Goal: Task Accomplishment & Management: Complete application form

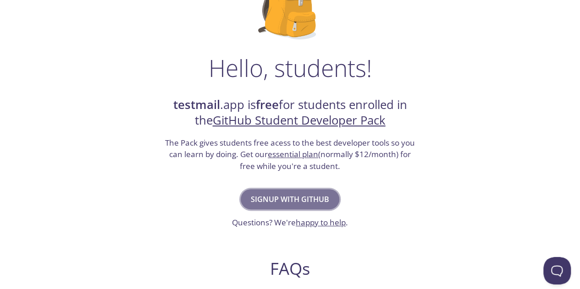
click at [318, 198] on span "Signup with GitHub" at bounding box center [290, 199] width 78 height 13
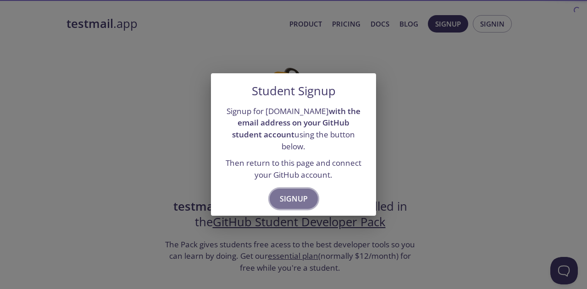
click at [283, 197] on span "Signup" at bounding box center [294, 199] width 28 height 13
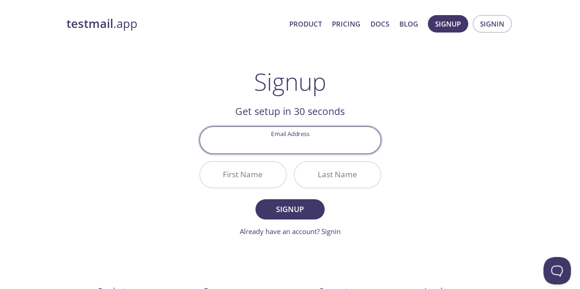
click at [298, 145] on input "Email Address" at bounding box center [290, 140] width 181 height 26
type input "[EMAIL_ADDRESS][DOMAIN_NAME]"
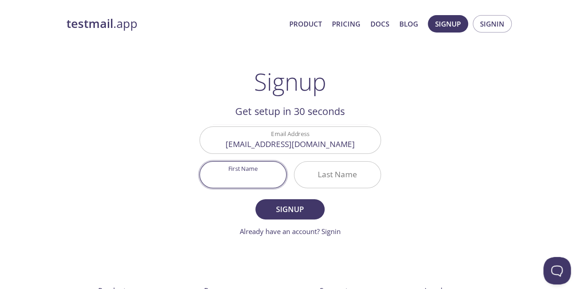
click at [255, 179] on input "First Name" at bounding box center [243, 175] width 86 height 26
type input "Karan"
click at [402, 150] on div "testmail .app Product Pricing Docs Blog Signup Signin Signup Get setup in 30 se…" at bounding box center [291, 219] width 470 height 421
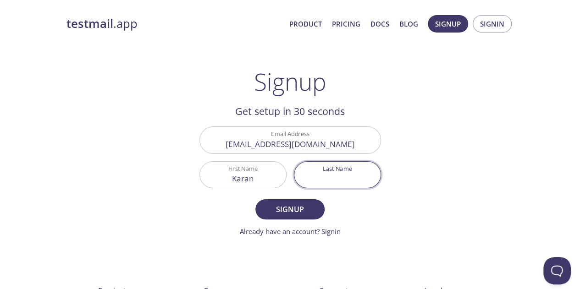
click at [347, 182] on input "Last Name" at bounding box center [338, 175] width 86 height 26
type input "rajput"
click at [279, 212] on span "Signup" at bounding box center [290, 209] width 49 height 13
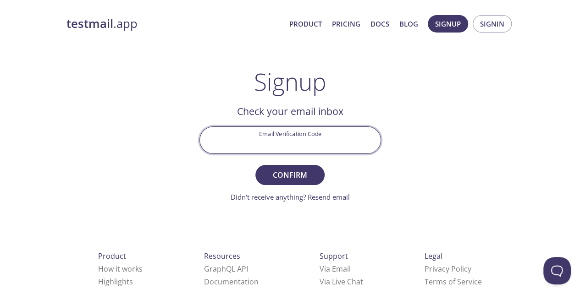
click at [315, 141] on input "Email Verification Code" at bounding box center [290, 140] width 181 height 26
paste input "F2HYKF1"
type input "F2HYKF1"
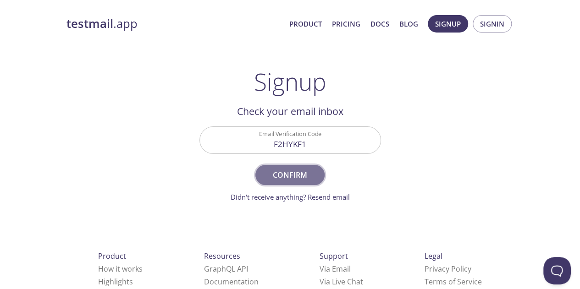
click at [301, 184] on button "Confirm" at bounding box center [290, 175] width 69 height 20
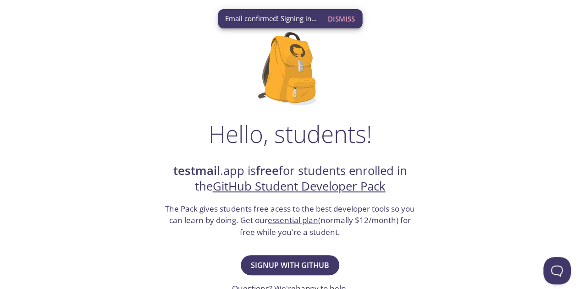
scroll to position [72, 0]
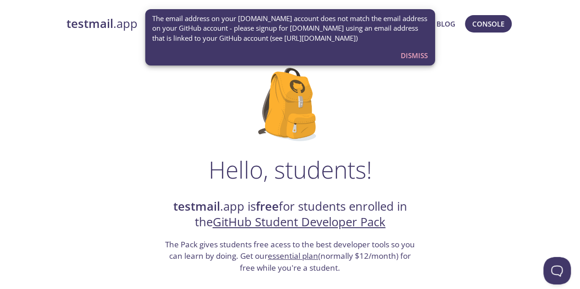
drag, startPoint x: 417, startPoint y: 59, endPoint x: 405, endPoint y: 60, distance: 12.9
click at [405, 60] on span "Dismiss" at bounding box center [414, 56] width 27 height 12
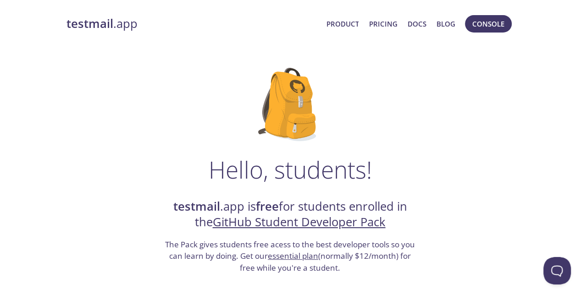
click at [405, 60] on div "The email address on your testmail.app account does not match the email address…" at bounding box center [290, 37] width 290 height 56
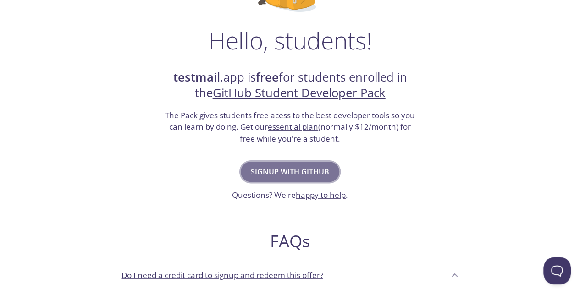
click at [307, 171] on span "Signup with GitHub" at bounding box center [290, 172] width 78 height 13
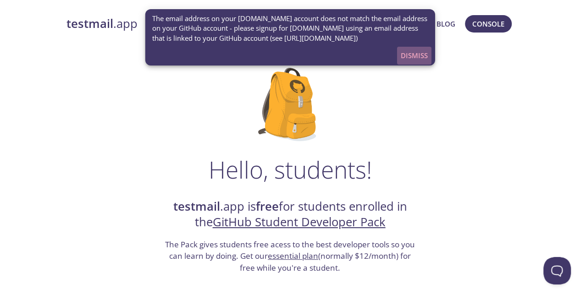
click at [412, 63] on button "Dismiss" at bounding box center [414, 55] width 34 height 17
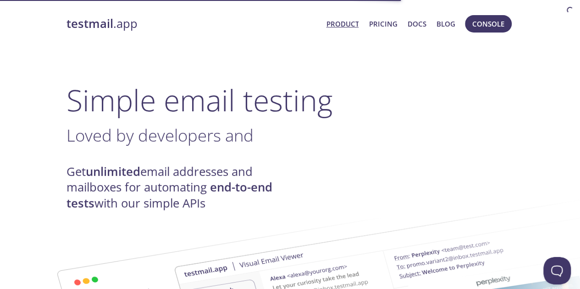
scroll to position [4, 0]
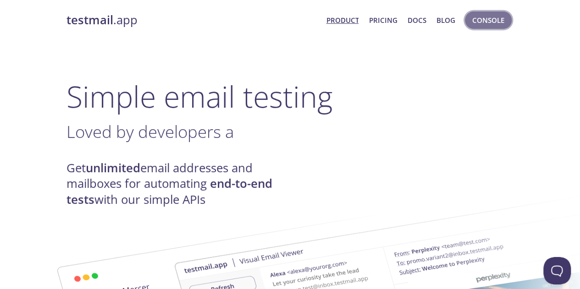
click at [487, 21] on span "Console" at bounding box center [489, 20] width 32 height 12
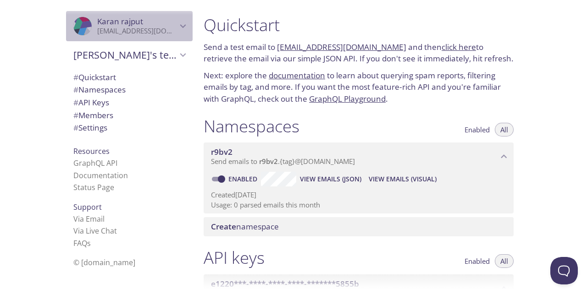
click at [177, 26] on icon "Karan rajput" at bounding box center [183, 26] width 12 height 12
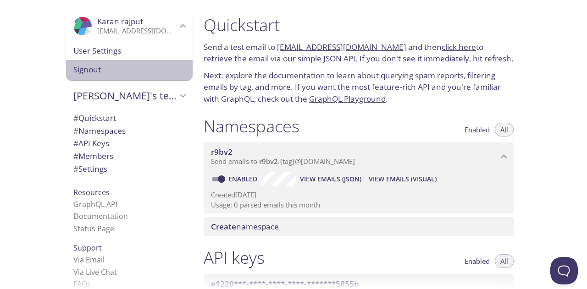
click at [125, 76] on div "Signout" at bounding box center [129, 70] width 127 height 20
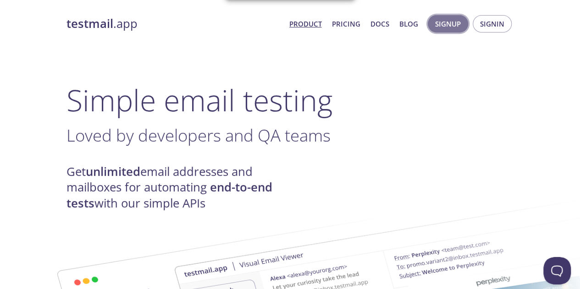
click at [451, 23] on span "Signup" at bounding box center [448, 24] width 26 height 12
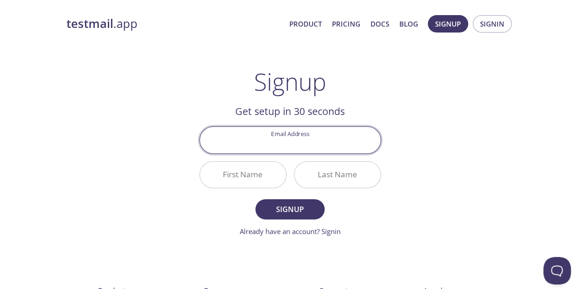
click at [296, 142] on input "Email Address" at bounding box center [290, 140] width 181 height 26
type input "[EMAIL_ADDRESS][DOMAIN_NAME]"
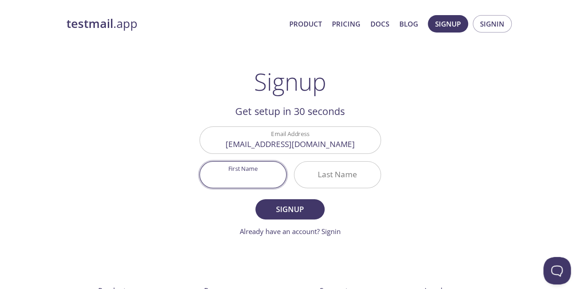
click at [250, 178] on input "First Name" at bounding box center [243, 175] width 86 height 26
type input "Karan"
click at [339, 181] on input "Last Name" at bounding box center [338, 175] width 86 height 26
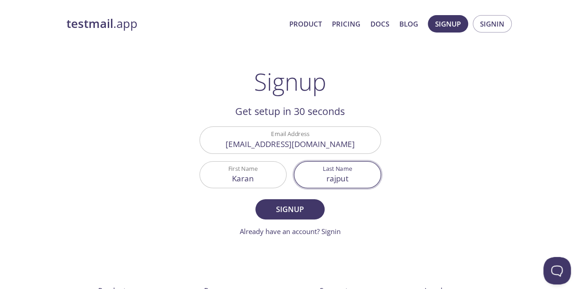
type input "rajput"
click at [256, 200] on button "Signup" at bounding box center [290, 210] width 69 height 20
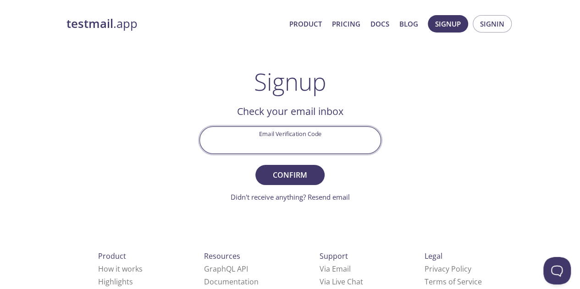
click at [318, 141] on input "Email Verification Code" at bounding box center [290, 140] width 181 height 26
paste input "EA7K2QK"
type input "EA7K2QK"
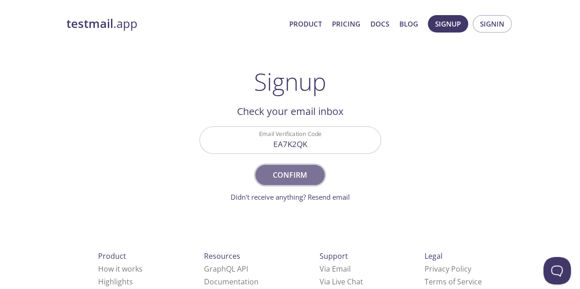
click at [295, 174] on span "Confirm" at bounding box center [290, 175] width 49 height 13
